Goal: Task Accomplishment & Management: Complete application form

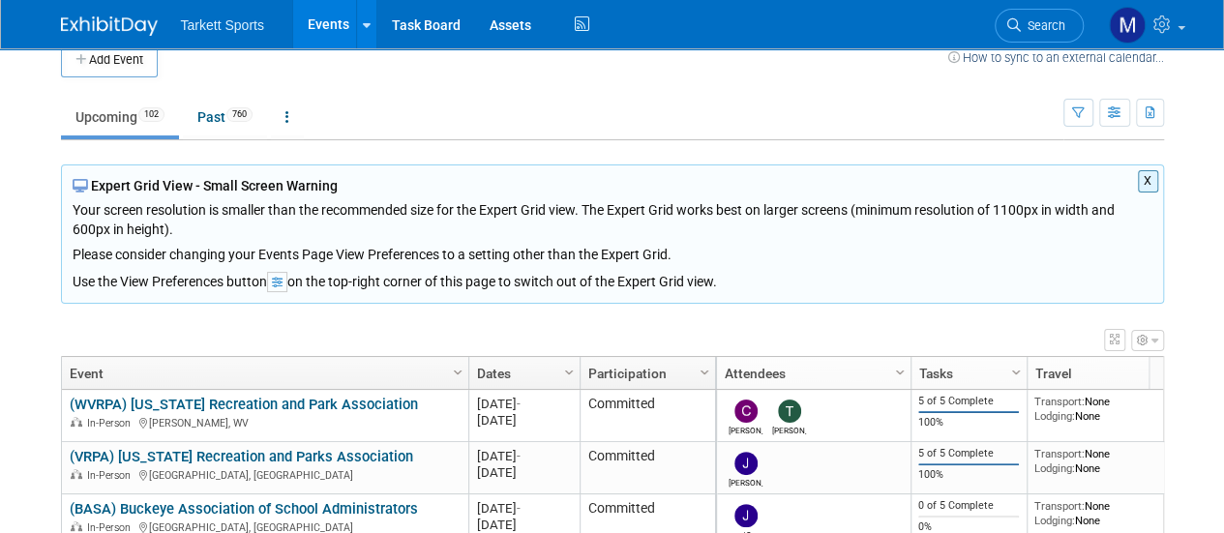
scroll to position [21, 0]
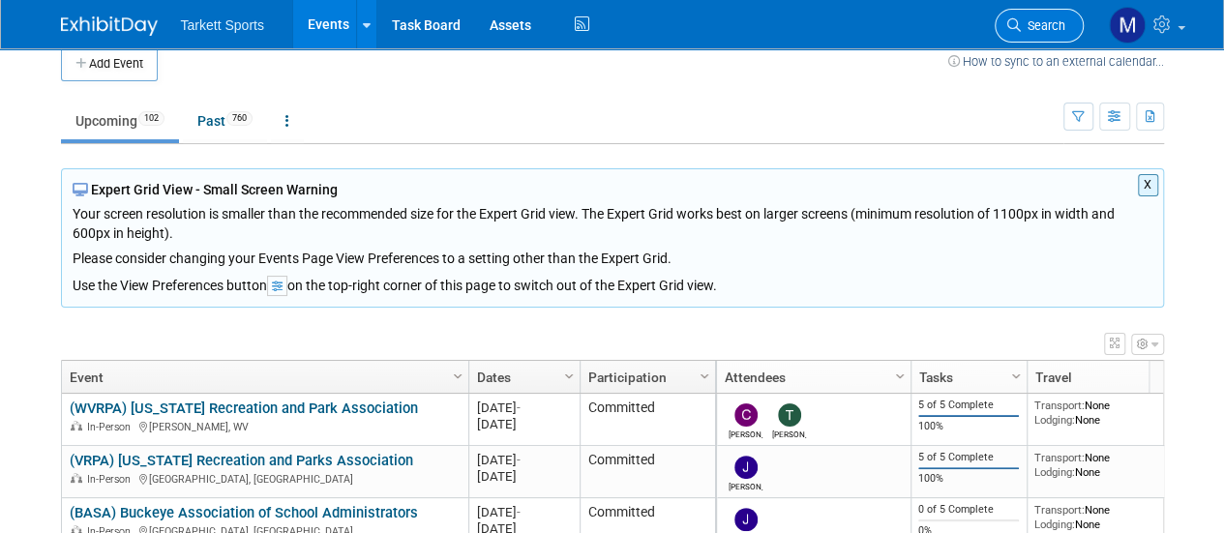
click at [1039, 22] on span "Search" at bounding box center [1043, 25] width 45 height 15
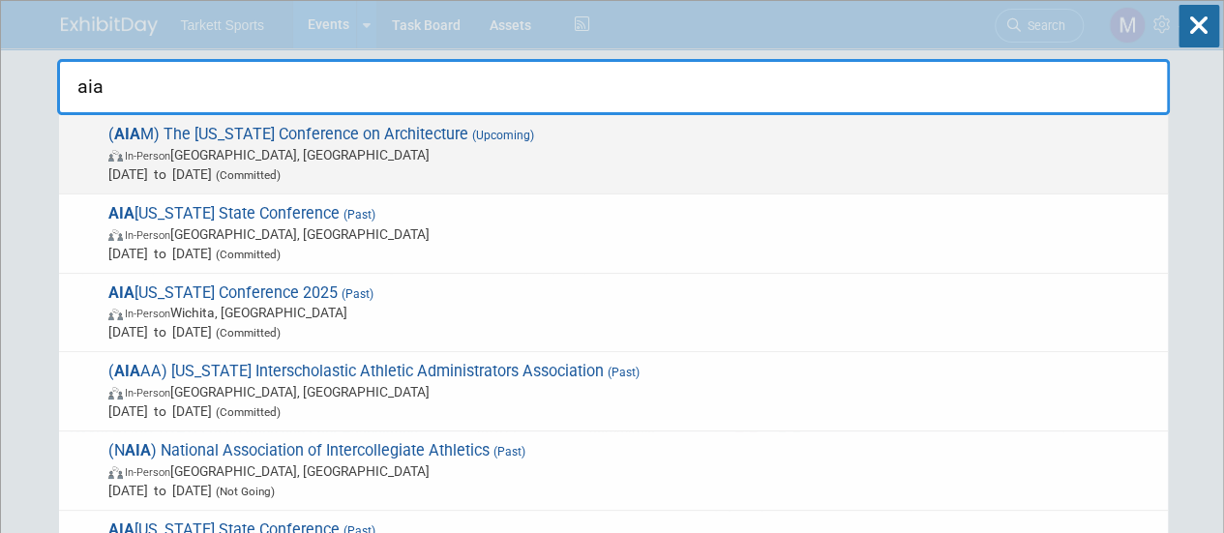
type input "aia"
click at [815, 169] on span "[DATE] to [DATE] (Committed)" at bounding box center [633, 173] width 1050 height 19
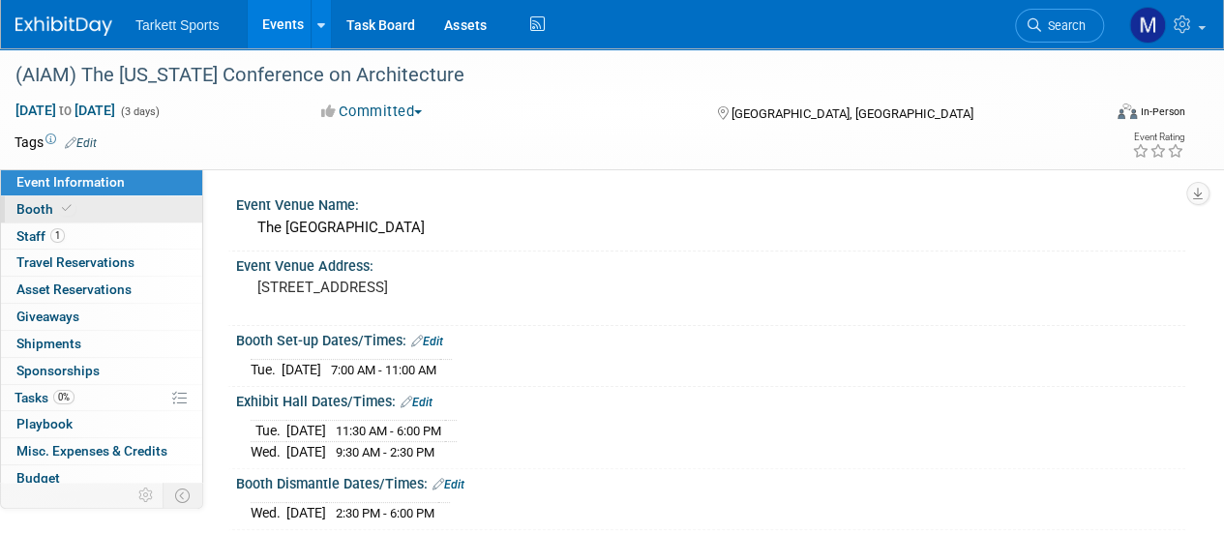
click at [117, 219] on link "Booth" at bounding box center [101, 209] width 201 height 26
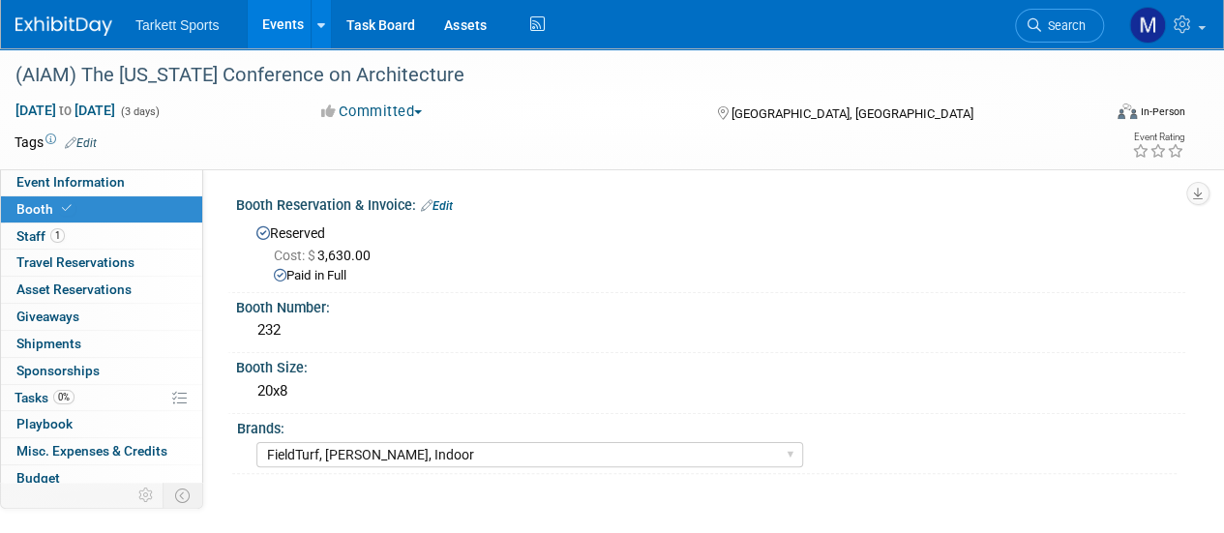
click at [121, 210] on link "Booth" at bounding box center [101, 209] width 201 height 26
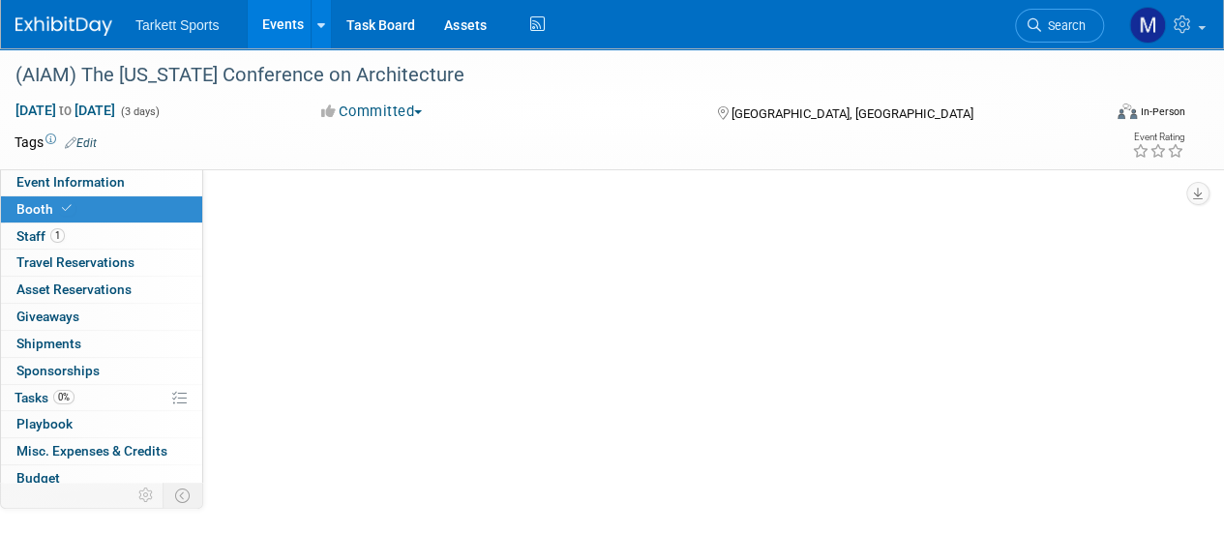
select select "FieldTurf, Beynon, Indoor"
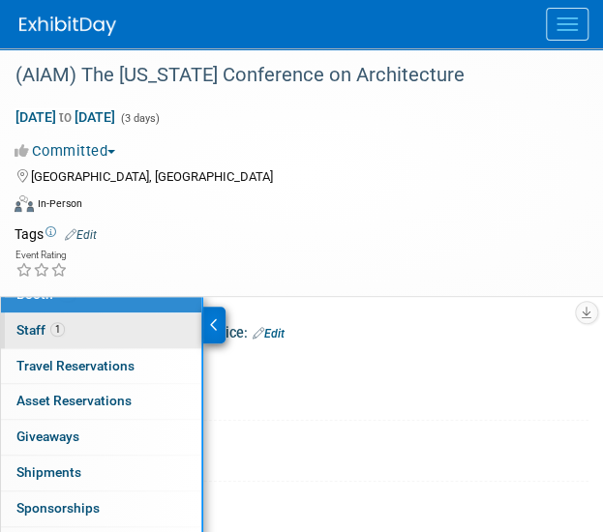
scroll to position [56, 0]
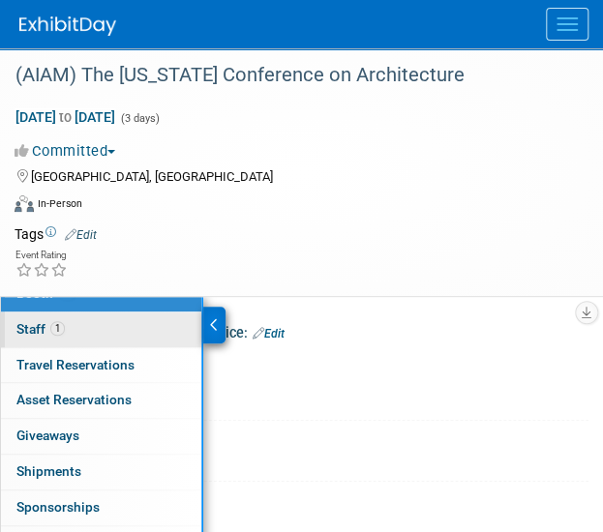
click at [89, 318] on link "1 Staff 1" at bounding box center [101, 330] width 200 height 35
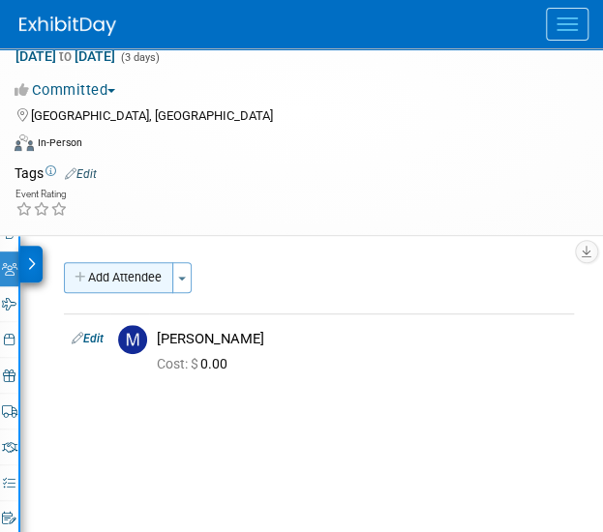
scroll to position [62, 0]
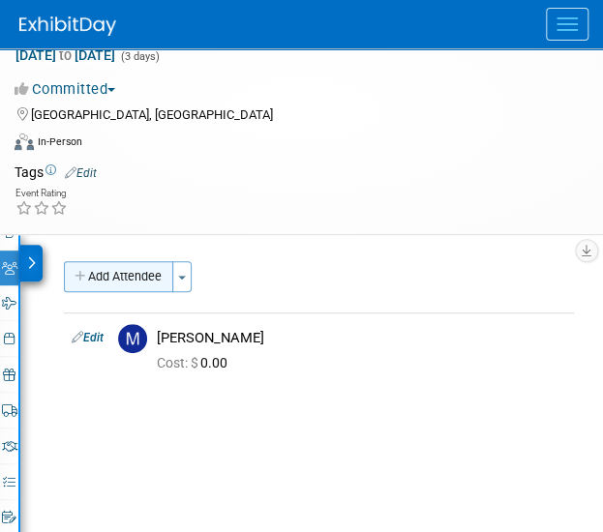
click at [142, 285] on button "Add Attendee" at bounding box center [118, 276] width 109 height 31
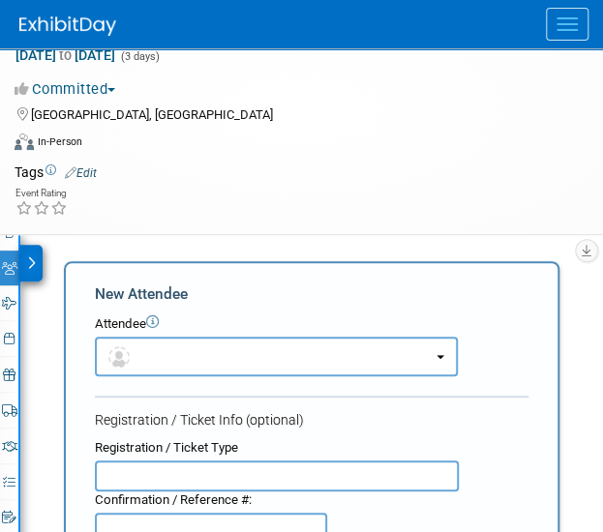
scroll to position [0, 0]
click at [200, 351] on button "button" at bounding box center [276, 357] width 363 height 40
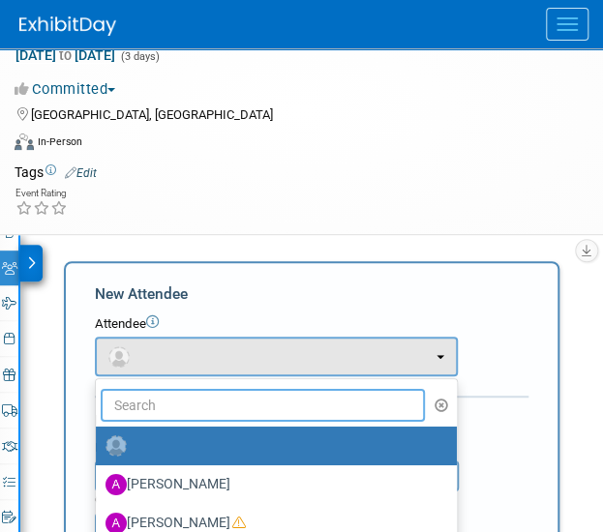
click at [201, 405] on input "text" at bounding box center [263, 405] width 324 height 33
type input "tom"
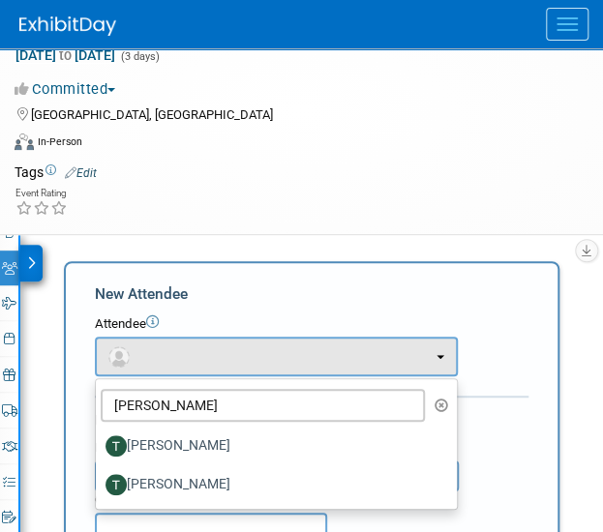
click at [192, 479] on label "Tom Breuer" at bounding box center [271, 484] width 332 height 31
click at [99, 479] on input "Tom Breuer" at bounding box center [92, 482] width 13 height 13
select select "9fadb303-47ca-4bcf-958c-042683b986a8"
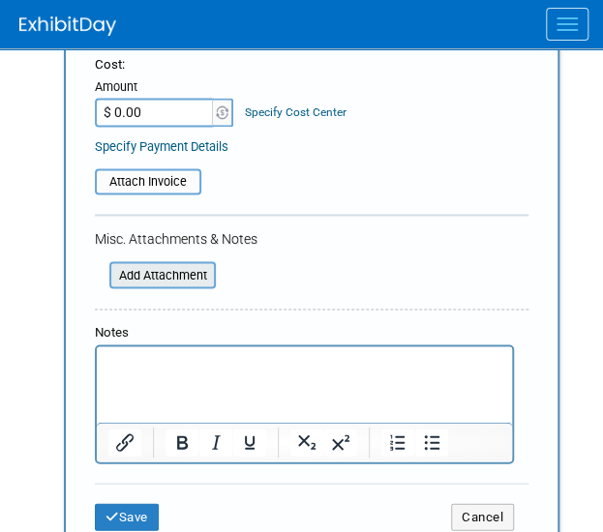
scroll to position [710, 0]
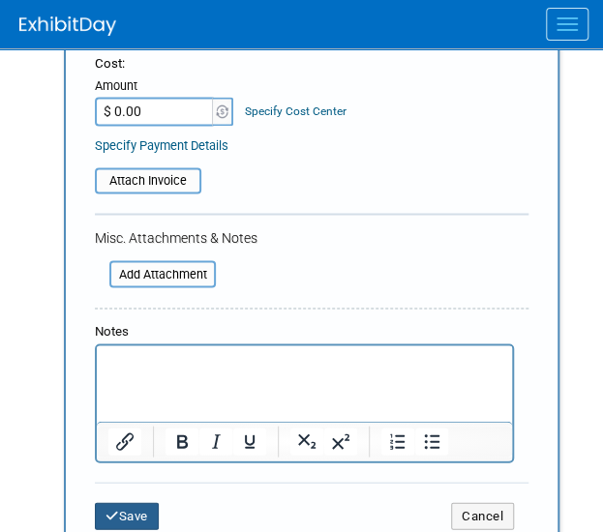
click at [112, 510] on icon "submit" at bounding box center [112, 515] width 14 height 13
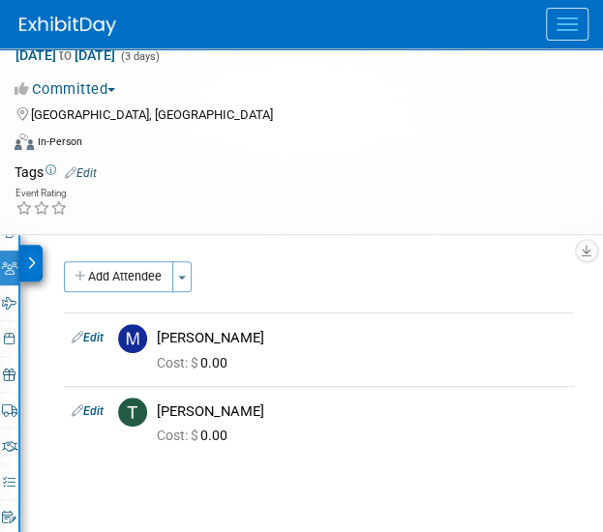
scroll to position [60, 0]
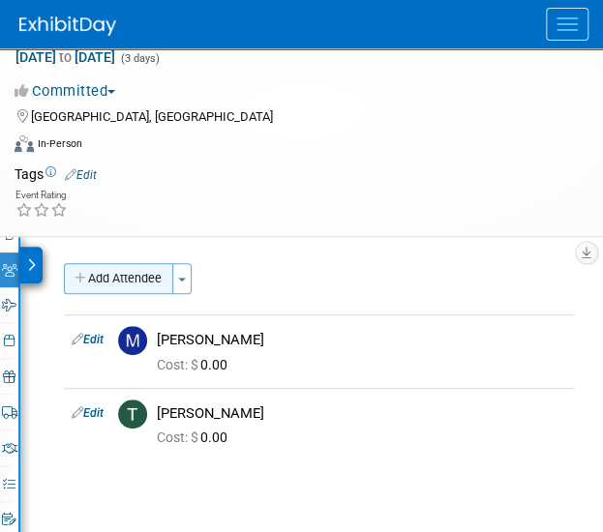
click at [89, 268] on button "Add Attendee" at bounding box center [118, 278] width 109 height 31
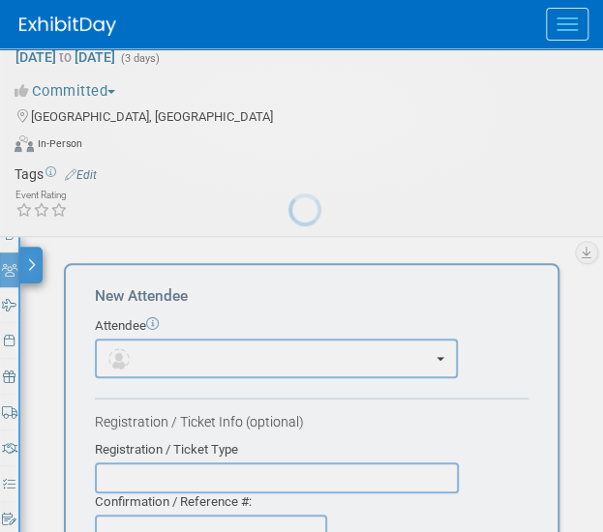
scroll to position [0, 0]
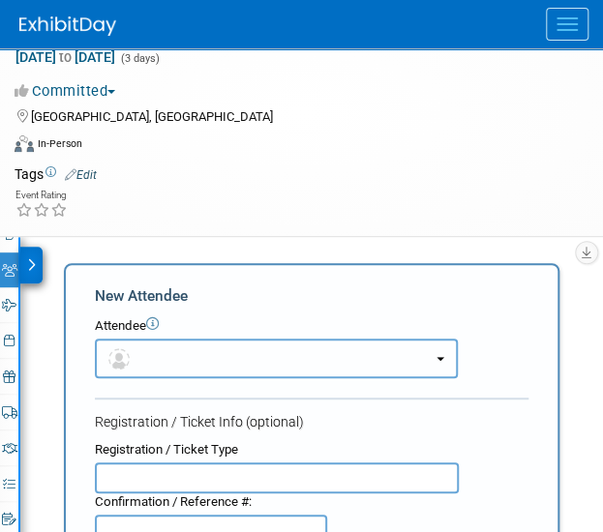
click at [199, 347] on button "button" at bounding box center [276, 359] width 363 height 40
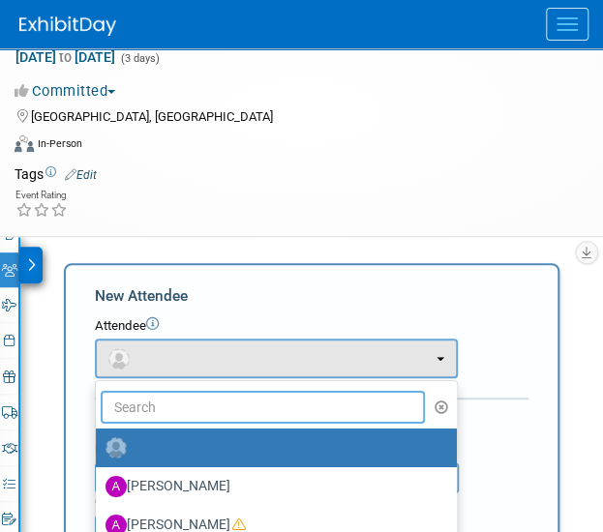
click at [201, 396] on input "text" at bounding box center [263, 407] width 324 height 33
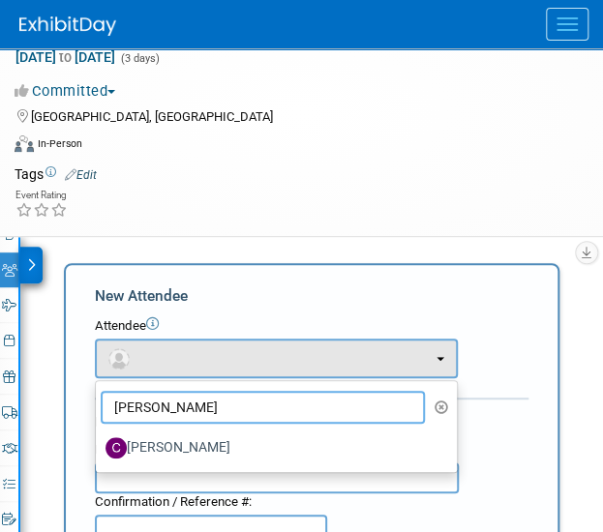
type input "cody"
click at [194, 460] on label "Cody Gustafson" at bounding box center [271, 448] width 332 height 31
click at [99, 452] on input "Cody Gustafson" at bounding box center [92, 445] width 13 height 13
select select "0ee76c10-752e-4b16-8261-757d41bbc59d"
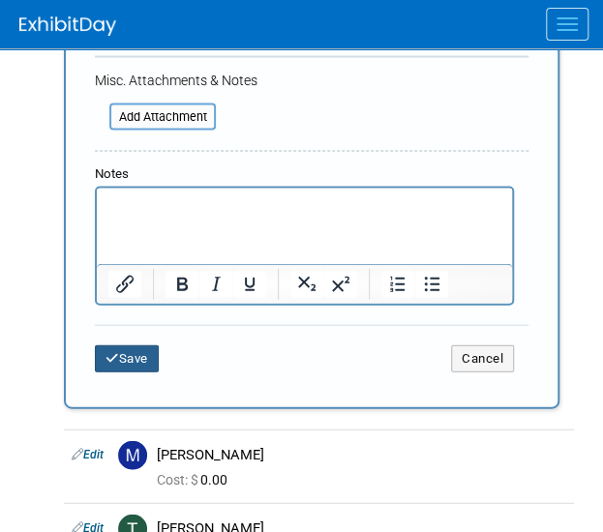
click at [124, 354] on button "Save" at bounding box center [127, 357] width 64 height 27
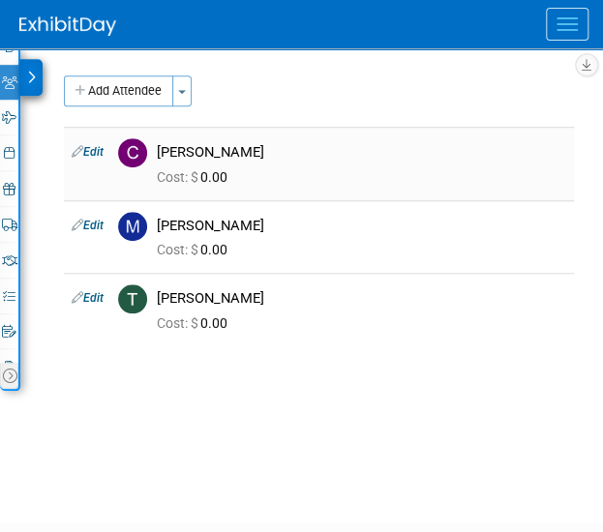
scroll to position [250, 0]
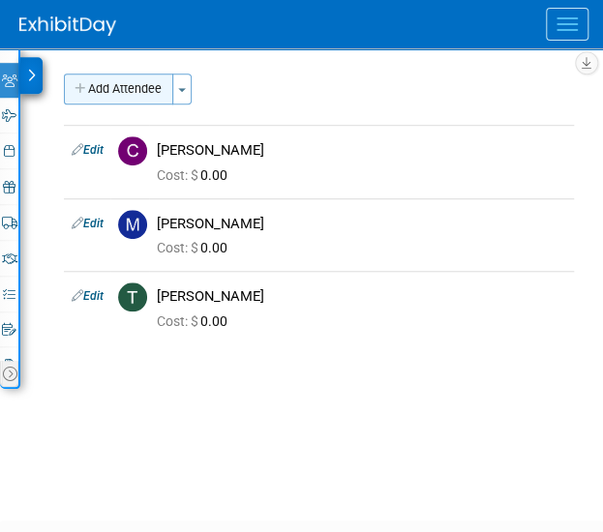
click at [132, 82] on button "Add Attendee" at bounding box center [118, 89] width 109 height 31
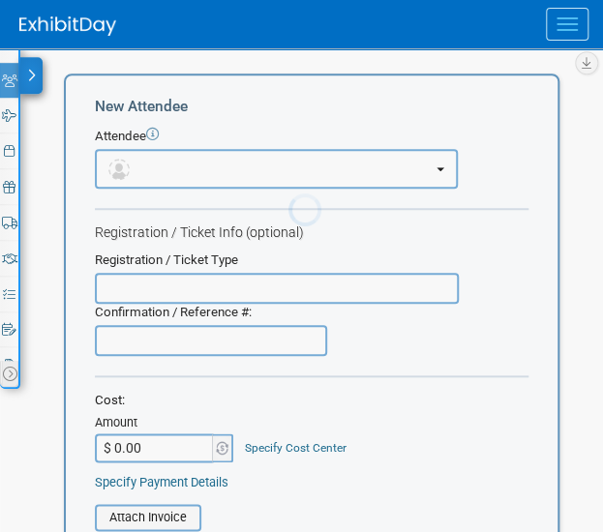
scroll to position [0, 0]
click at [199, 163] on button "button" at bounding box center [276, 169] width 363 height 40
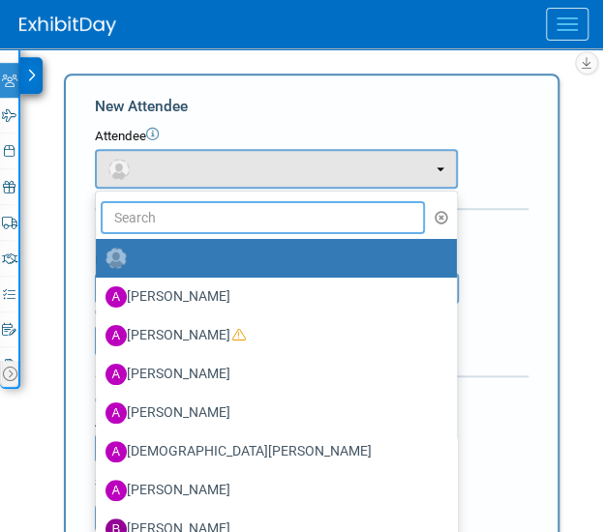
click at [187, 211] on input "text" at bounding box center [263, 217] width 324 height 33
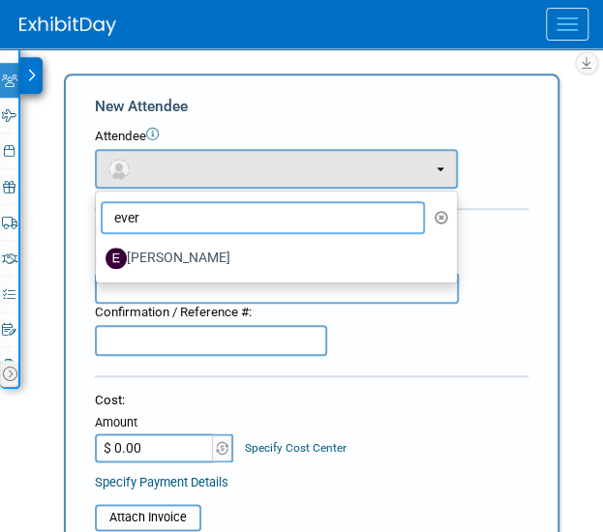
type input "ever"
click at [178, 264] on label "Everett Bratsch" at bounding box center [271, 258] width 332 height 31
click at [99, 262] on input "Everett Bratsch" at bounding box center [92, 256] width 13 height 13
select select "eebb9567-05c0-469d-9268-ee4eff8dae42"
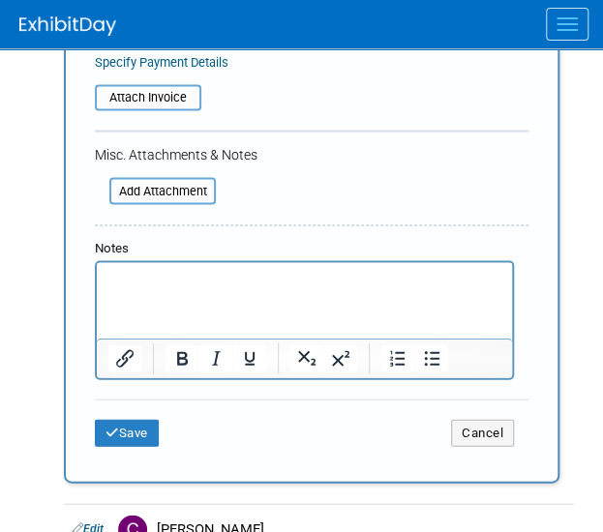
scroll to position [786, 0]
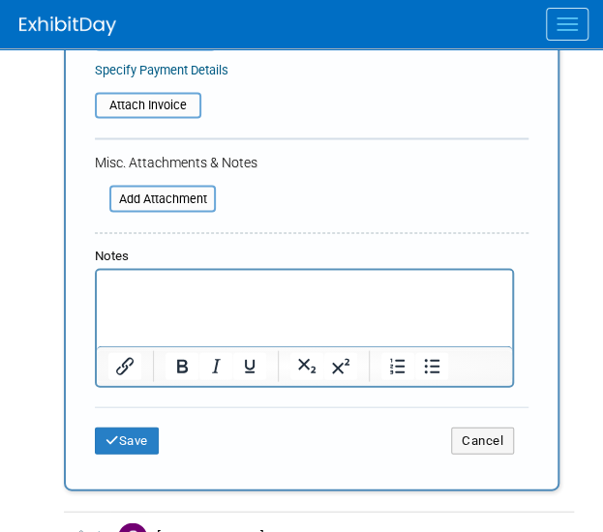
click at [112, 464] on div "Save Cancel" at bounding box center [311, 437] width 433 height 62
click at [139, 427] on button "Save" at bounding box center [127, 440] width 64 height 27
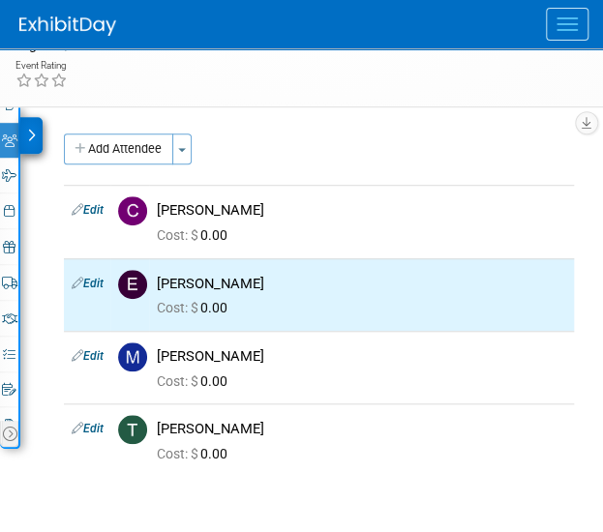
scroll to position [189, 0]
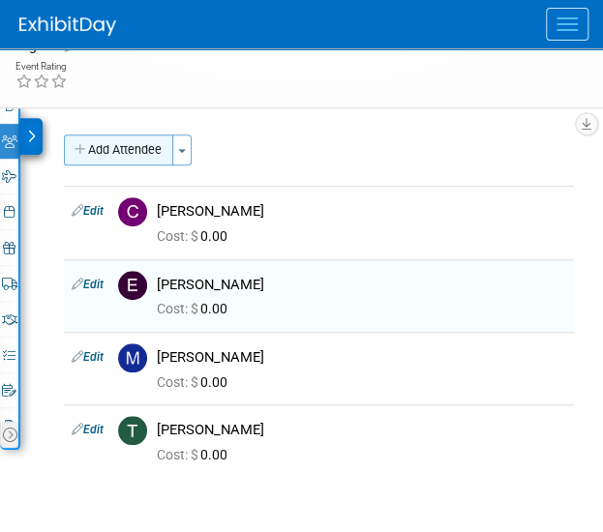
click at [134, 158] on button "Add Attendee" at bounding box center [118, 149] width 109 height 31
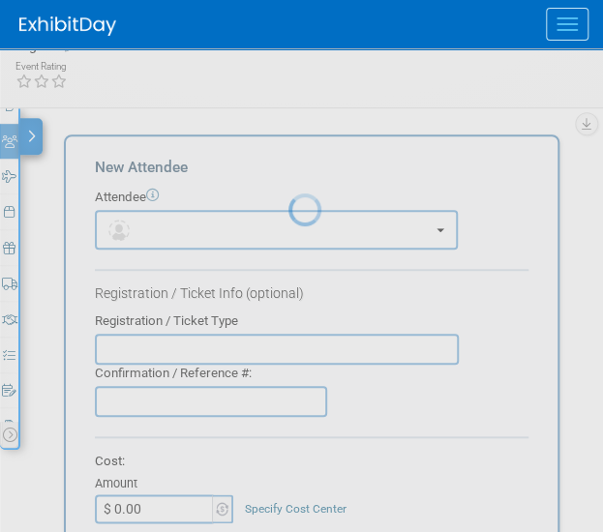
scroll to position [0, 0]
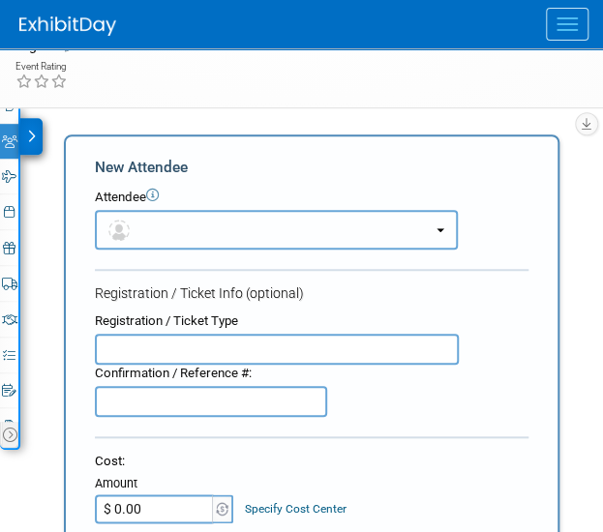
click at [177, 231] on button "button" at bounding box center [276, 230] width 363 height 40
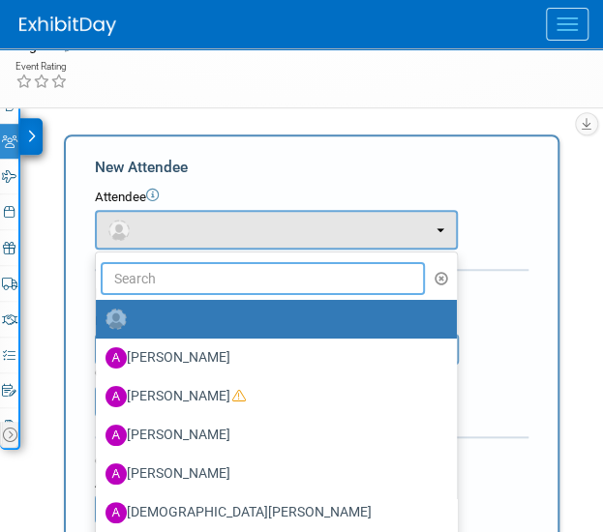
click at [180, 270] on input "text" at bounding box center [263, 278] width 324 height 33
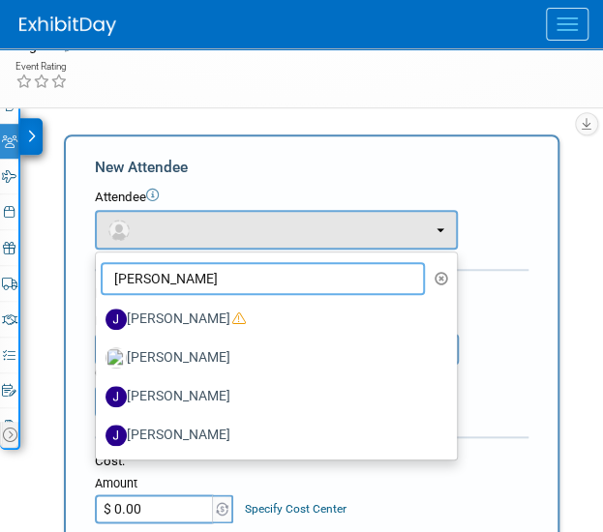
type input "jeff"
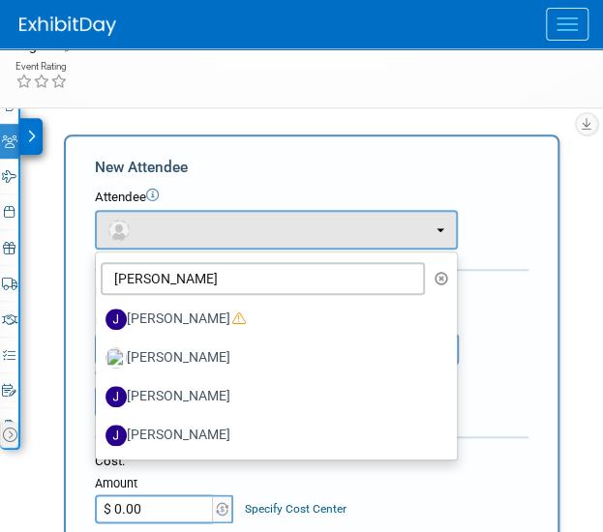
click at [188, 429] on label "Jeff Meslow" at bounding box center [271, 435] width 332 height 31
click at [99, 429] on input "Jeff Meslow" at bounding box center [92, 433] width 13 height 13
select select "bd7661f6-b525-4be3-8276-075d55790f58"
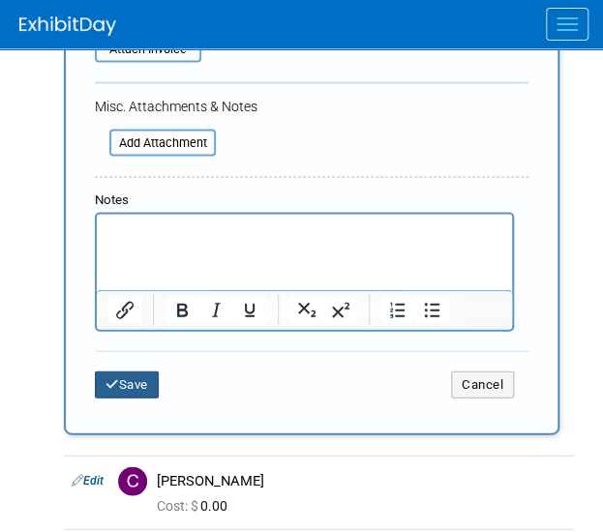
click at [145, 381] on button "Save" at bounding box center [127, 384] width 64 height 27
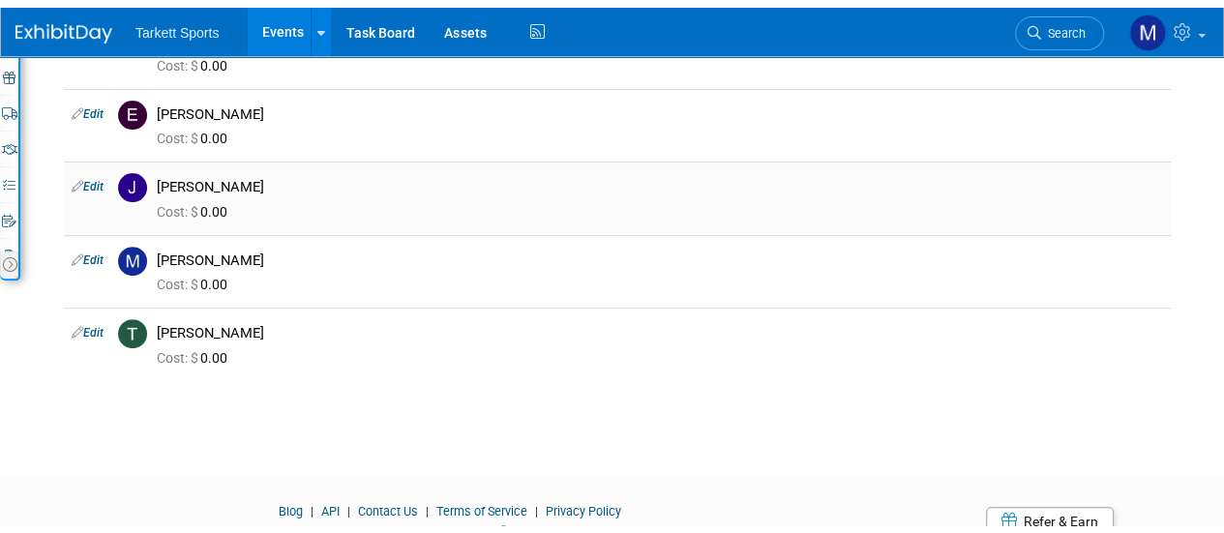
scroll to position [183, 0]
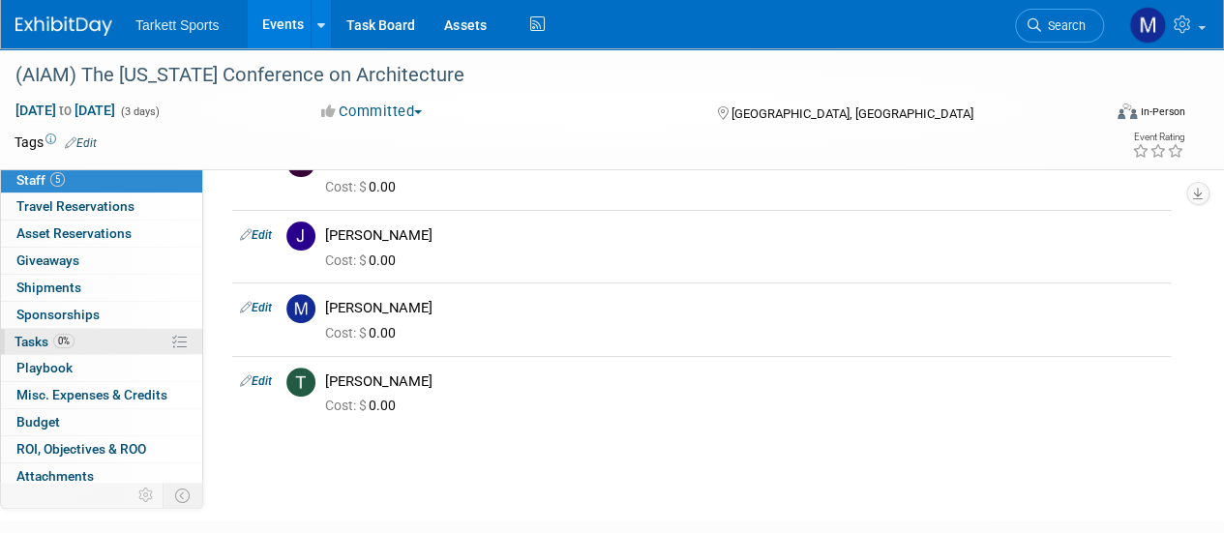
click at [118, 347] on link "0% Tasks 0%" at bounding box center [101, 342] width 201 height 26
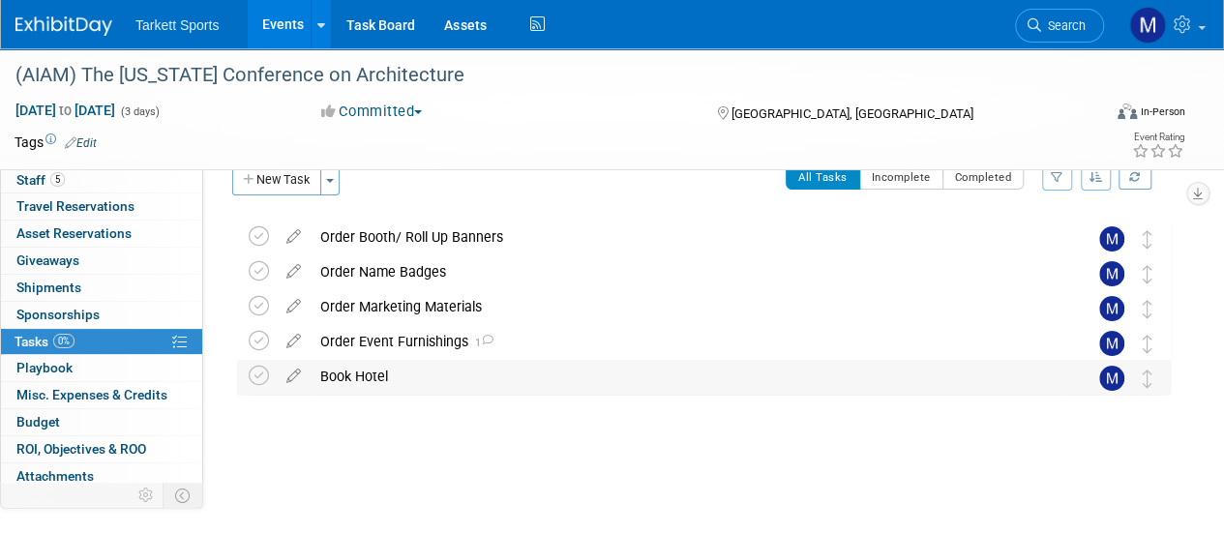
scroll to position [33, 0]
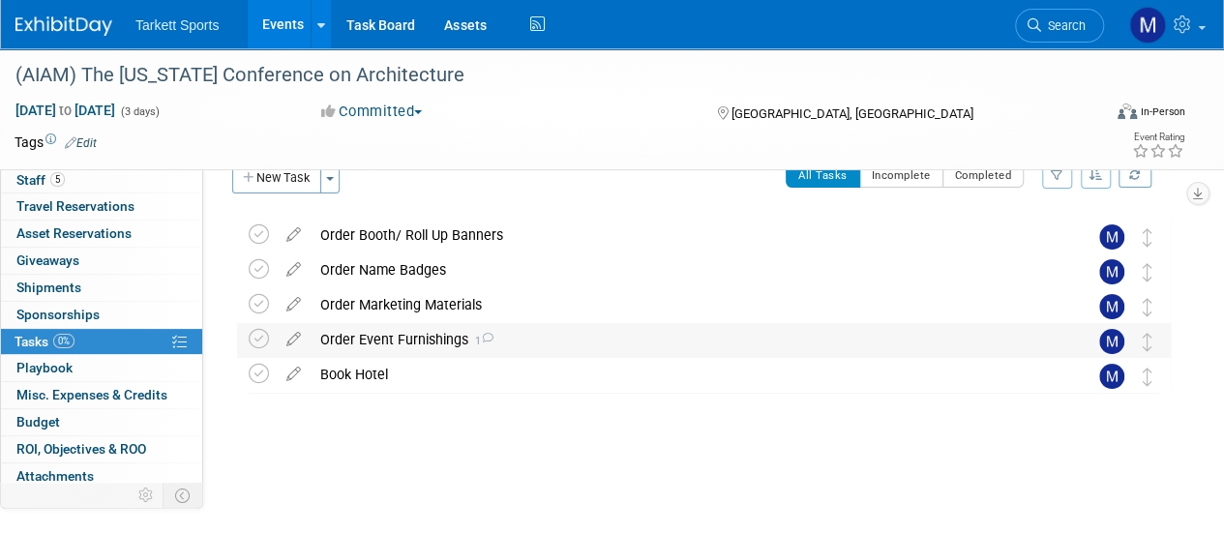
click at [531, 344] on div "Order Event Furnishings 1" at bounding box center [686, 339] width 750 height 33
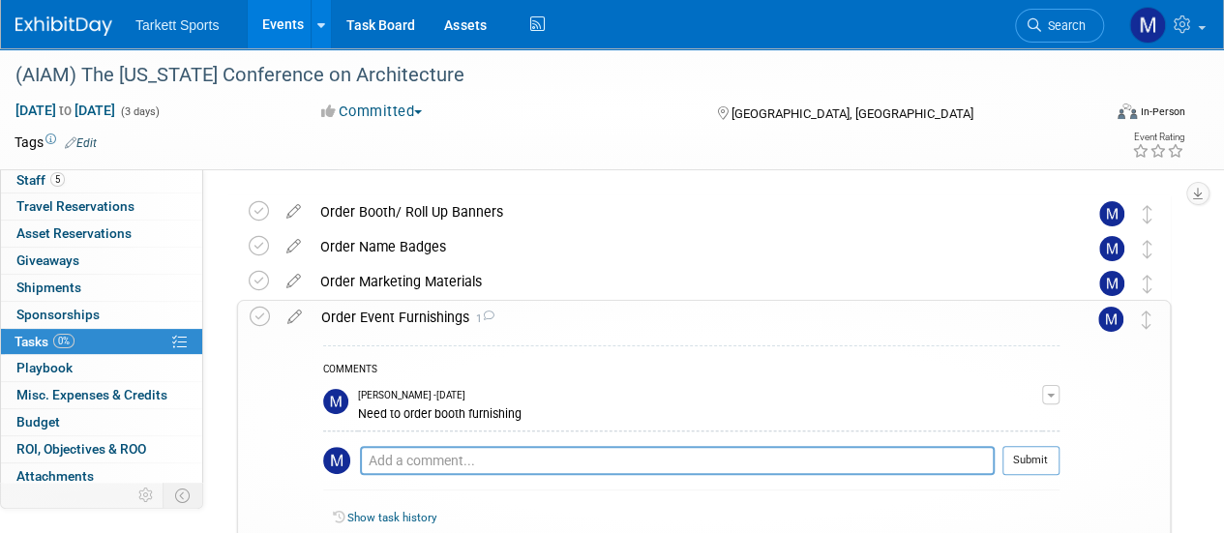
scroll to position [41, 0]
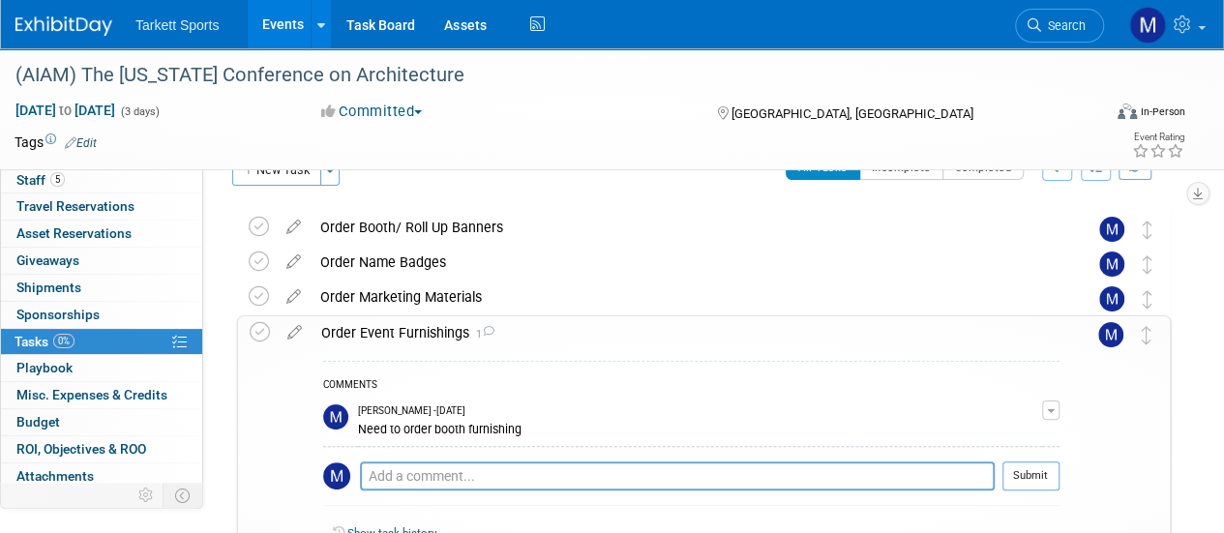
click at [531, 344] on div "Order Event Furnishings 1" at bounding box center [686, 332] width 748 height 33
